Goal: Information Seeking & Learning: Learn about a topic

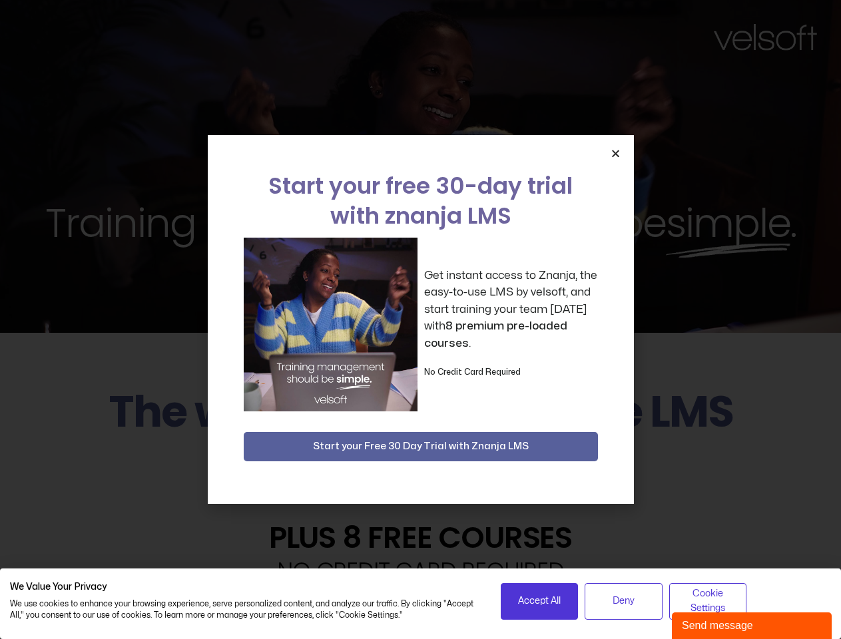
click at [420, 319] on div "Get instant access to Znanja, the easy-to-use LMS by velsoft, and start trainin…" at bounding box center [421, 325] width 354 height 174
click at [615, 153] on icon "Close" at bounding box center [615, 153] width 10 height 10
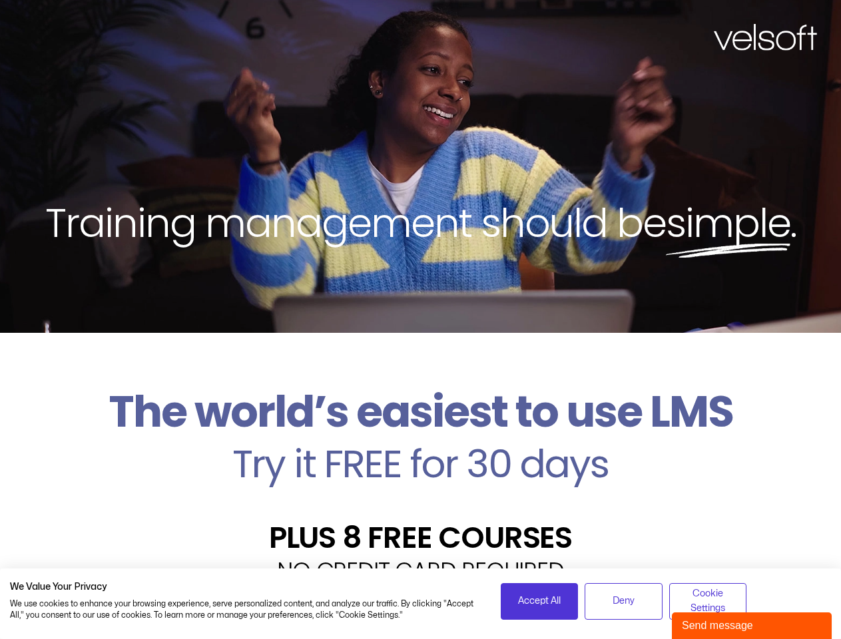
click at [421, 447] on h2 "Try it FREE for 30 days" at bounding box center [420, 464] width 821 height 39
click at [539, 601] on span "Accept All" at bounding box center [539, 601] width 43 height 15
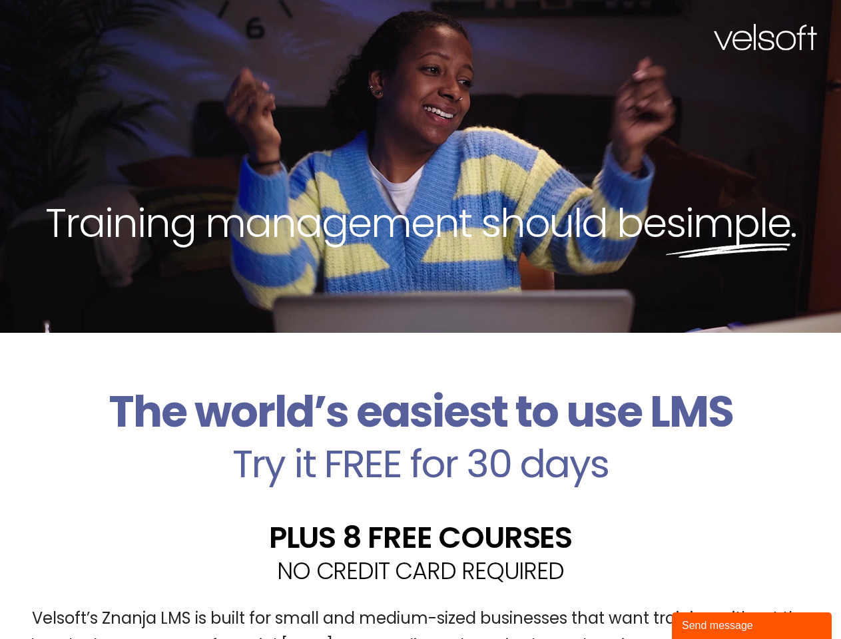
click at [623, 601] on div "Velsoft’s Znanja LMS is built for small and medium-sized businesses that want t…" at bounding box center [420, 637] width 821 height 97
click at [708, 601] on div "Velsoft’s Znanja LMS is built for small and medium-sized businesses that want t…" at bounding box center [420, 637] width 821 height 97
click at [751, 626] on div "Send message" at bounding box center [752, 626] width 140 height 16
